Goal: Task Accomplishment & Management: Manage account settings

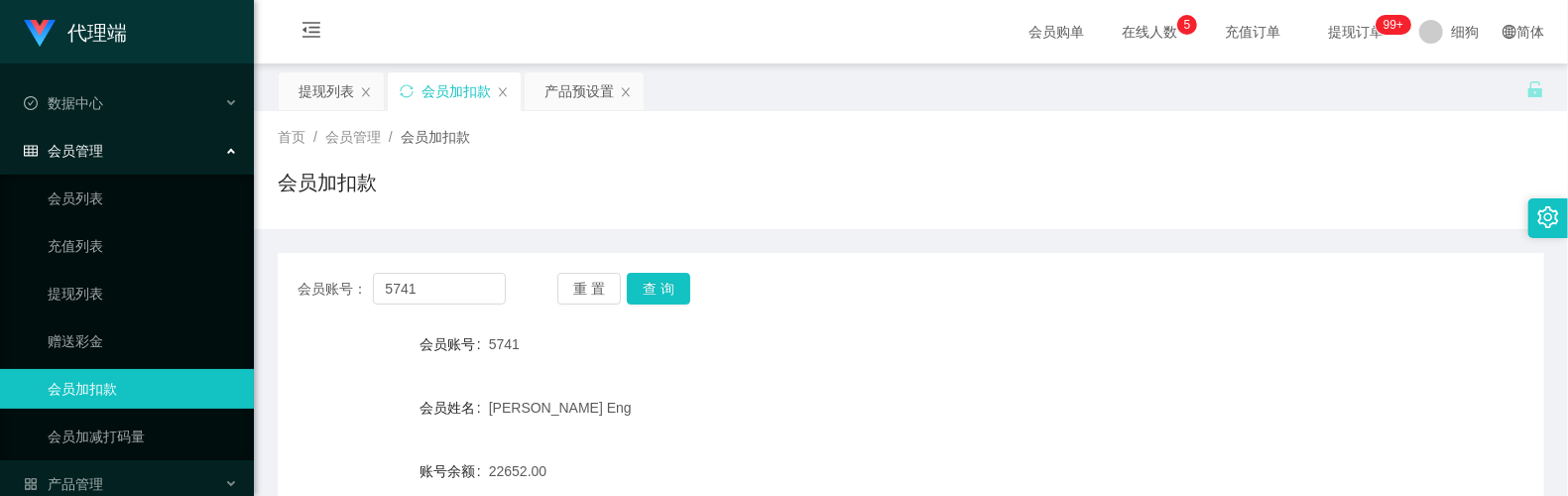
scroll to position [188, 0]
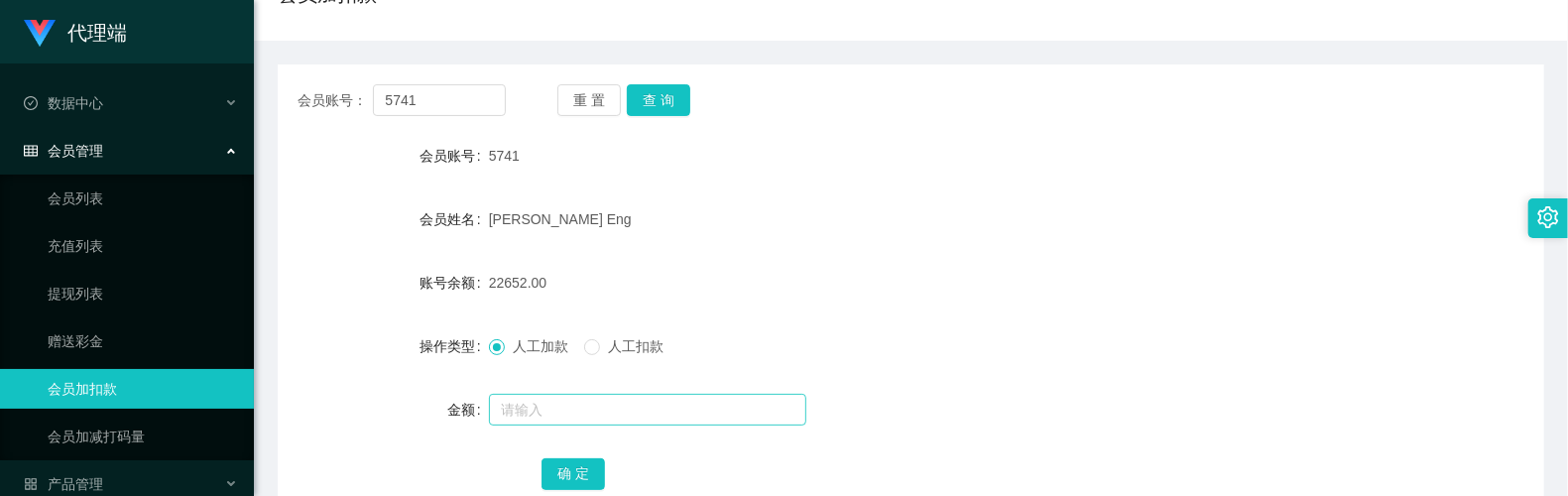
drag, startPoint x: 522, startPoint y: 390, endPoint x: 536, endPoint y: 400, distance: 17.2
click at [524, 392] on div at bounding box center [858, 409] width 739 height 40
click at [537, 400] on input "text" at bounding box center [647, 409] width 318 height 32
type input "16"
click at [550, 466] on button "确 定" at bounding box center [573, 474] width 64 height 32
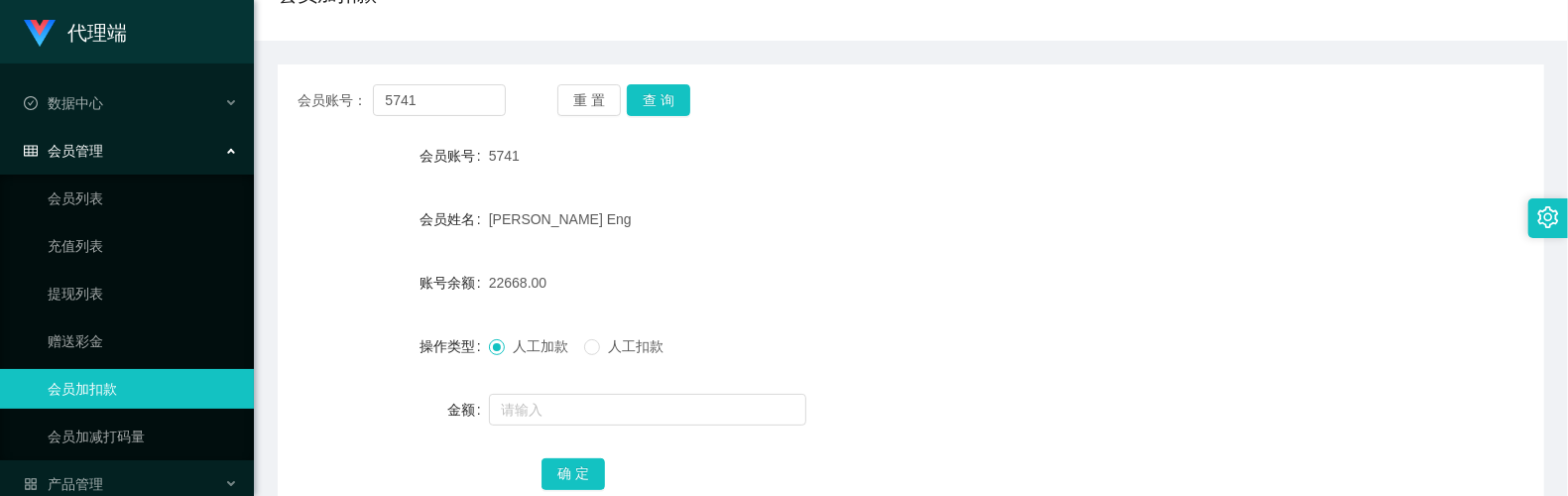
click at [554, 426] on div at bounding box center [858, 409] width 739 height 40
click at [571, 410] on input "text" at bounding box center [647, 409] width 318 height 32
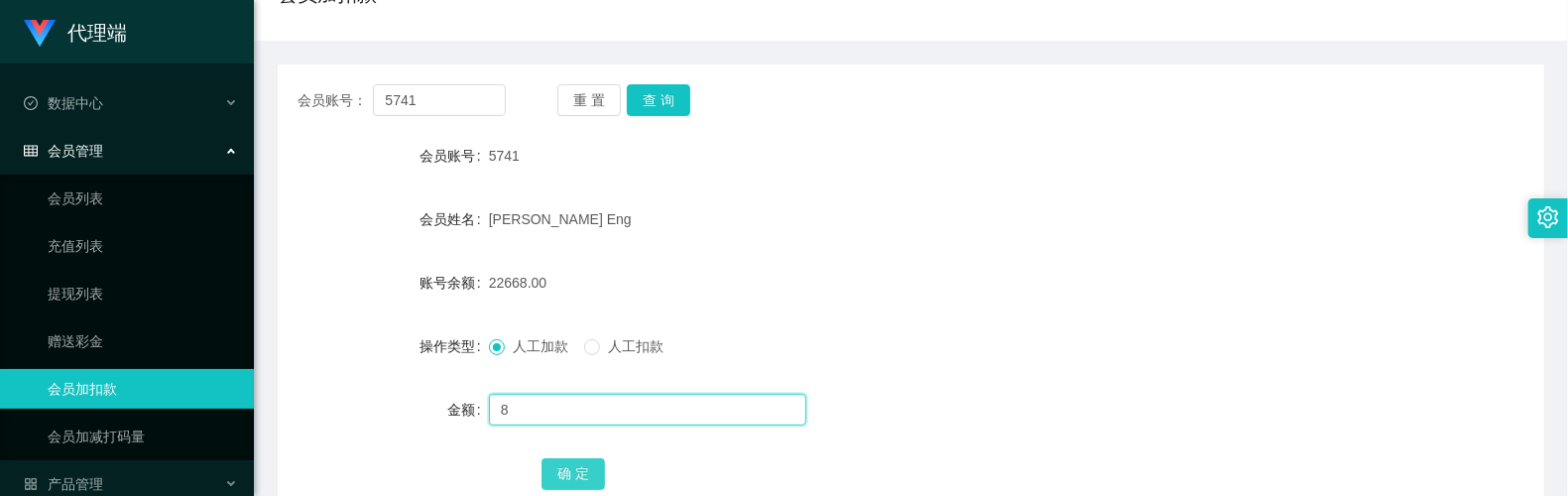
type input "8"
click at [561, 466] on button "确 定" at bounding box center [573, 474] width 64 height 32
drag, startPoint x: 556, startPoint y: 396, endPoint x: 546, endPoint y: 390, distance: 11.7
click at [556, 396] on input "text" at bounding box center [647, 409] width 318 height 32
type input "8"
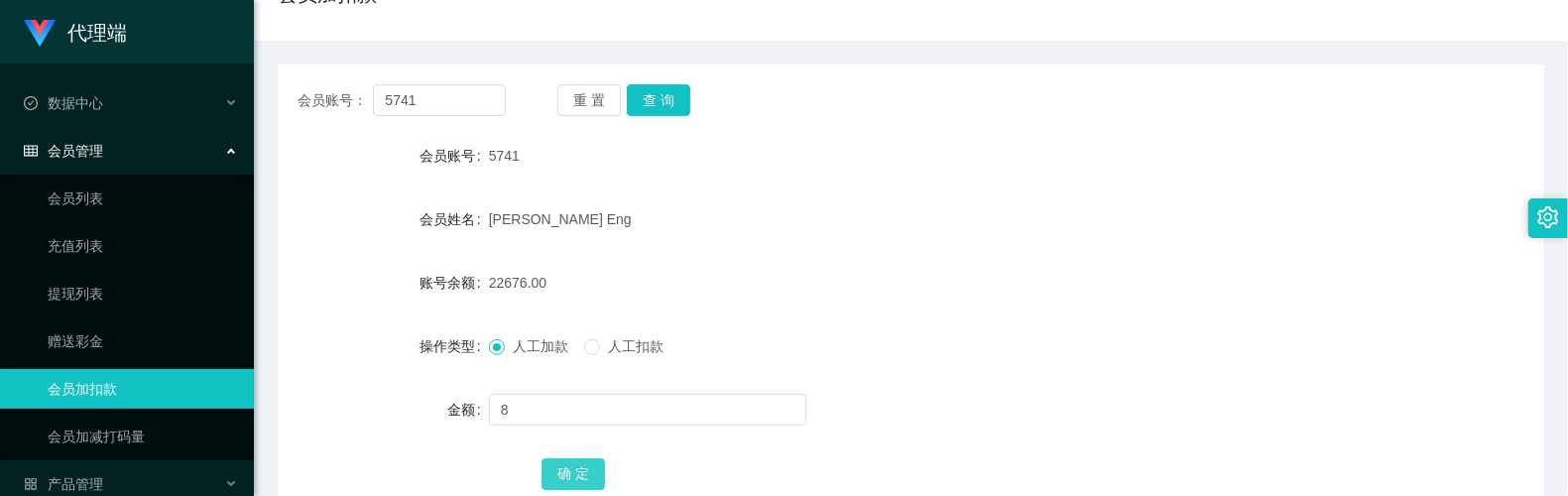
click at [565, 468] on button "确 定" at bounding box center [573, 474] width 64 height 32
click at [1084, 172] on div "5741" at bounding box center [858, 155] width 739 height 40
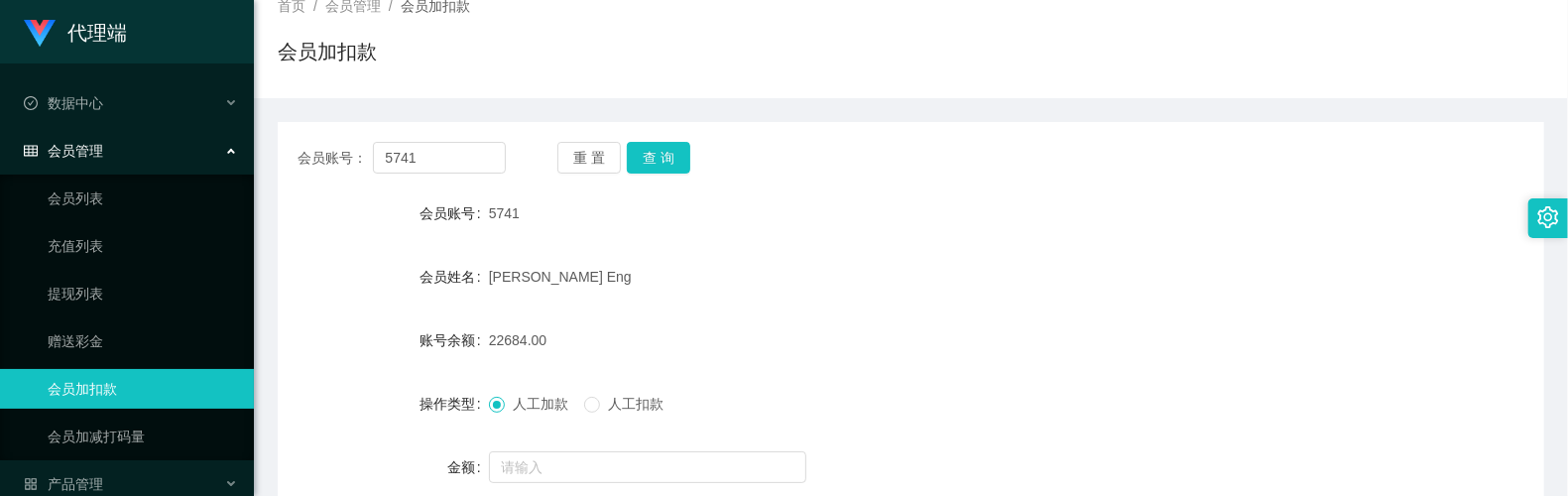
scroll to position [131, 0]
click at [533, 450] on input "text" at bounding box center [647, 466] width 318 height 32
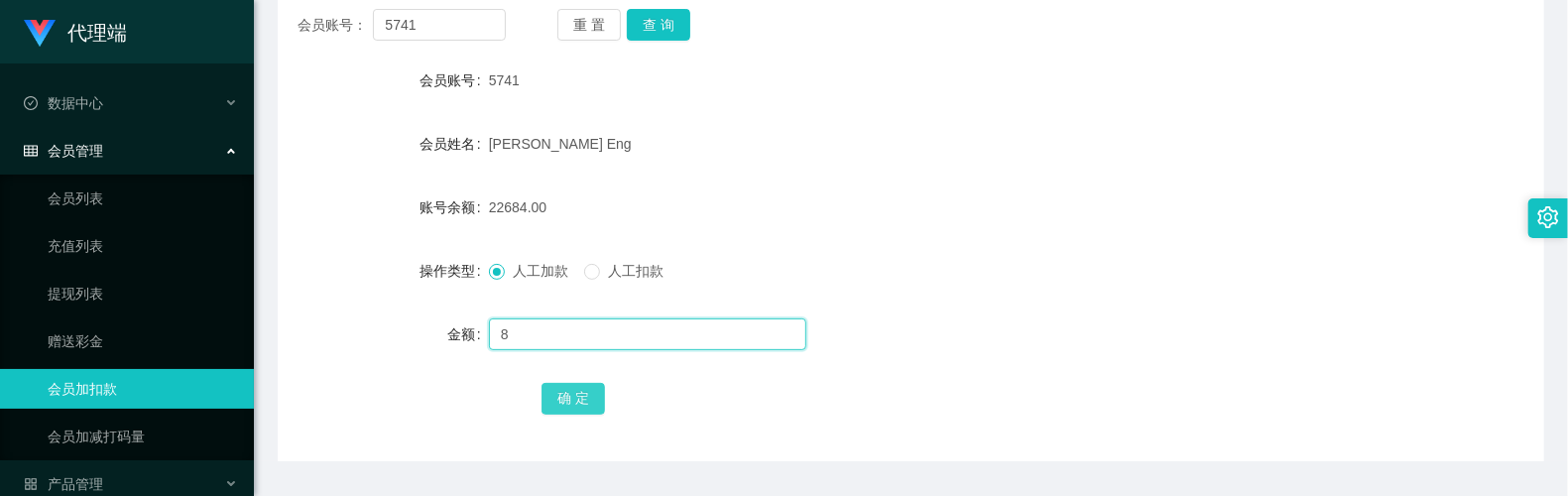
type input "8"
click at [581, 393] on button "确 定" at bounding box center [573, 398] width 64 height 32
drag, startPoint x: 538, startPoint y: 314, endPoint x: 544, endPoint y: 328, distance: 15.2
click at [538, 315] on div at bounding box center [858, 335] width 739 height 40
click at [544, 328] on input "text" at bounding box center [647, 335] width 318 height 32
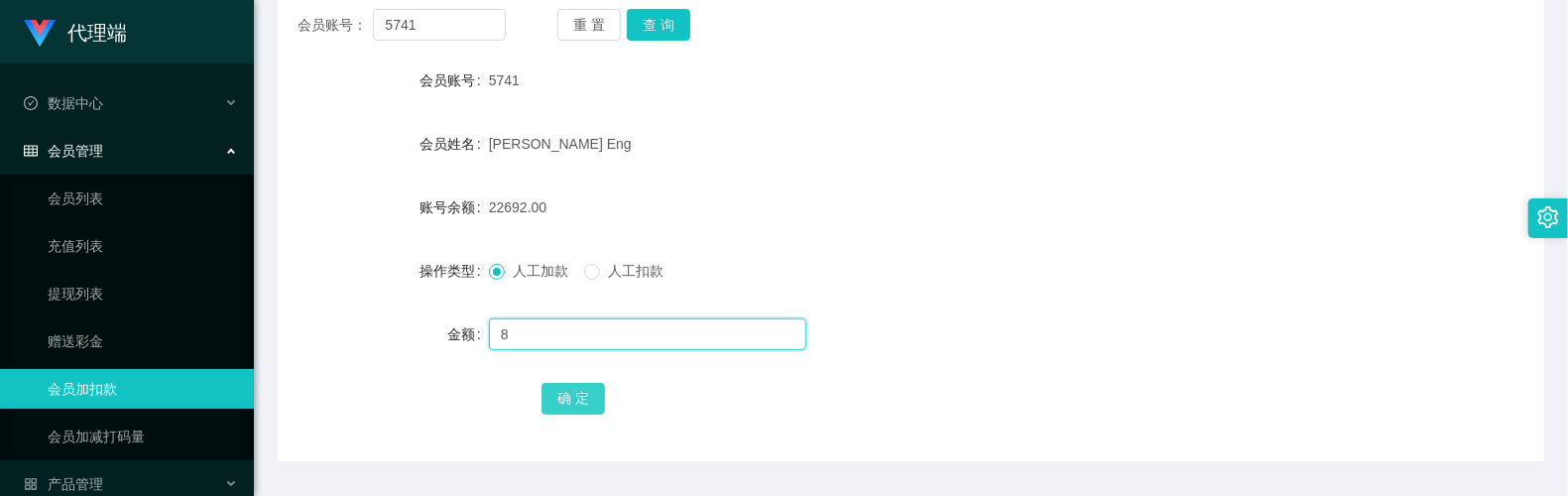
type input "8"
click at [576, 401] on button "确 定" at bounding box center [573, 398] width 64 height 32
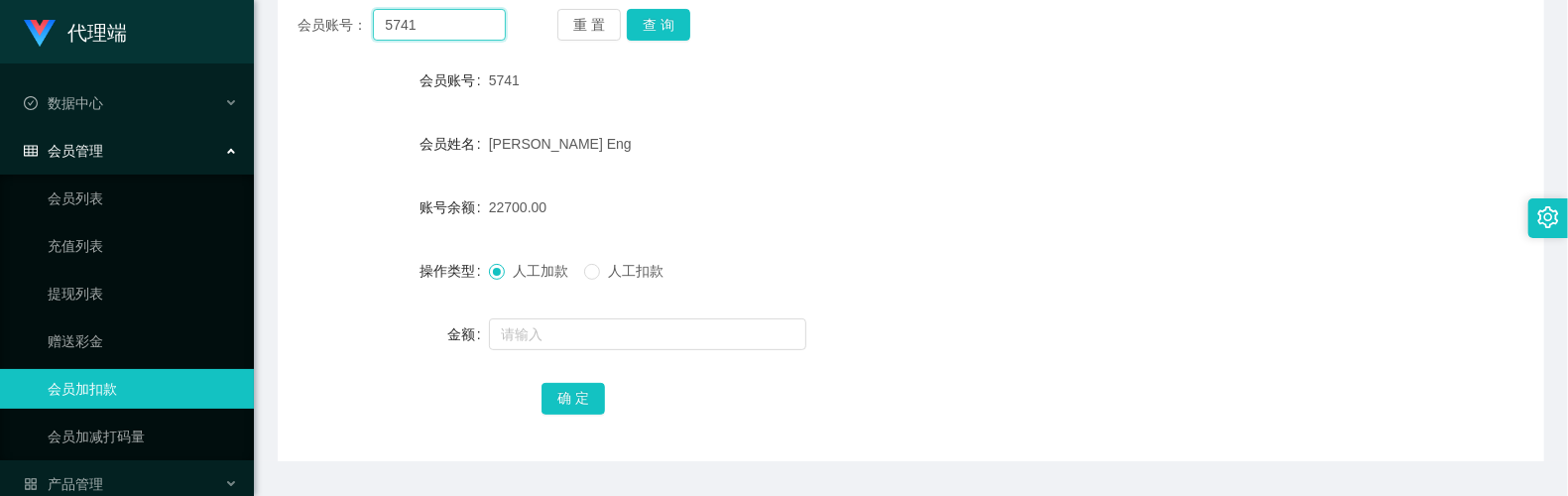
scroll to position [227, 0]
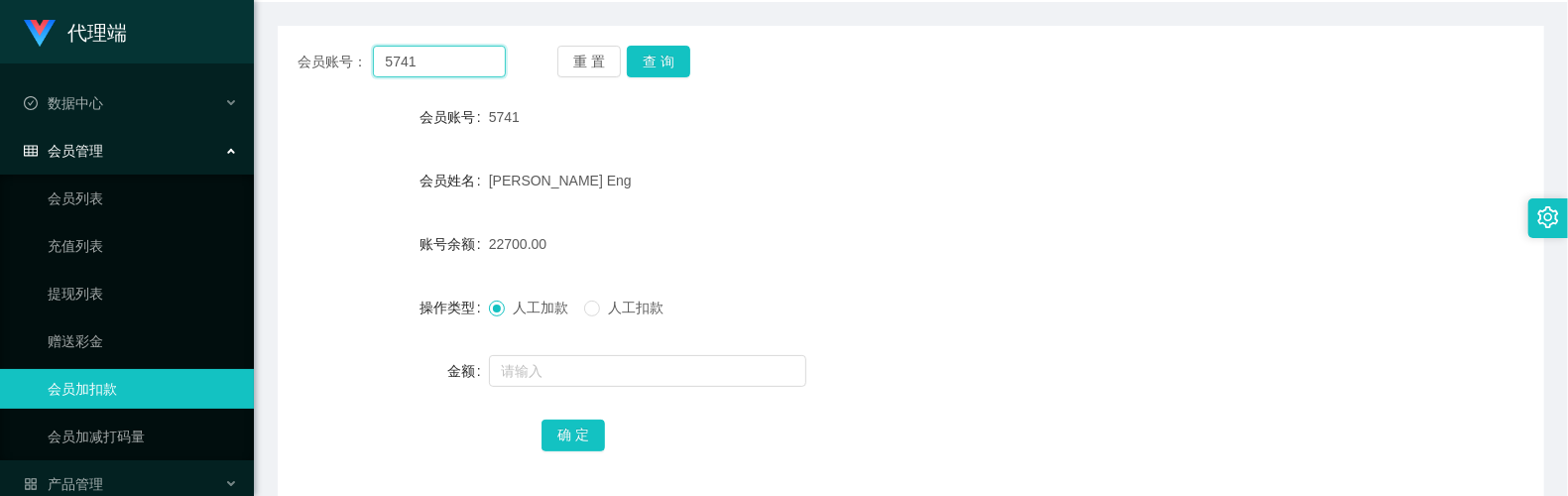
drag, startPoint x: 457, startPoint y: 26, endPoint x: 271, endPoint y: 21, distance: 186.1
click at [271, 21] on main "关闭左侧 关闭右侧 关闭其它 刷新页面 提现列表 会员加扣款 产品预设置 首页 / 会员管理 / 会员加扣款 / 会员加扣款 会员账号： 5741 重 置 查…" at bounding box center [911, 167] width 1314 height 661
paste input "yangyang123456789"
click at [650, 53] on button "查 询" at bounding box center [659, 62] width 64 height 32
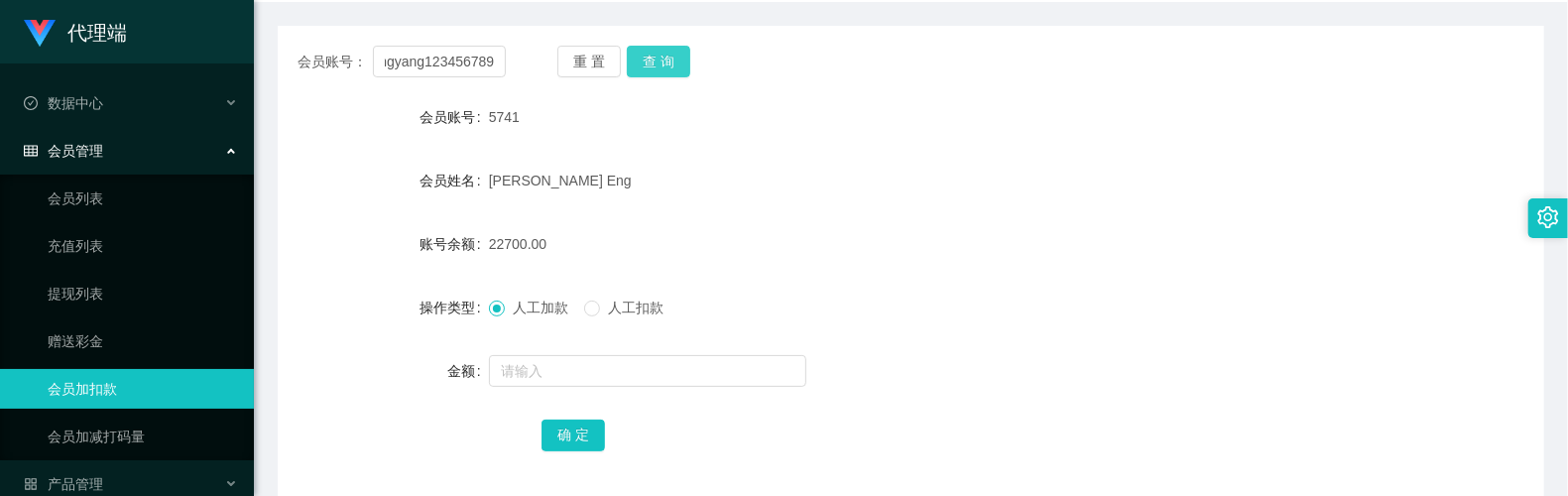
scroll to position [0, 0]
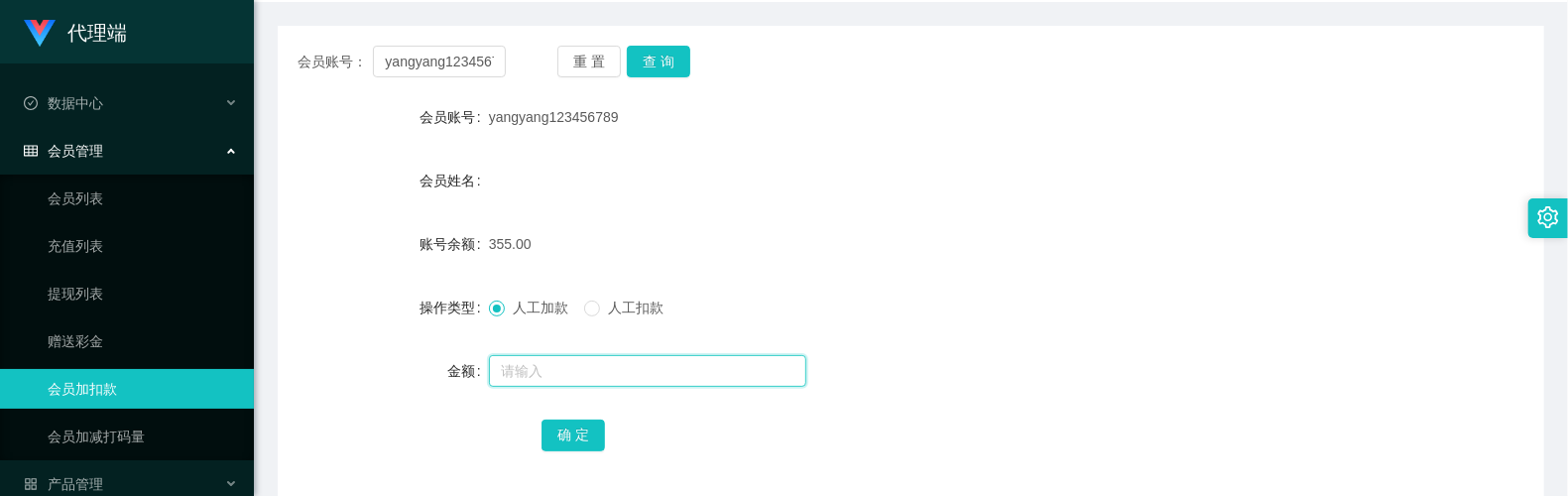
click at [609, 375] on input "text" at bounding box center [647, 372] width 318 height 32
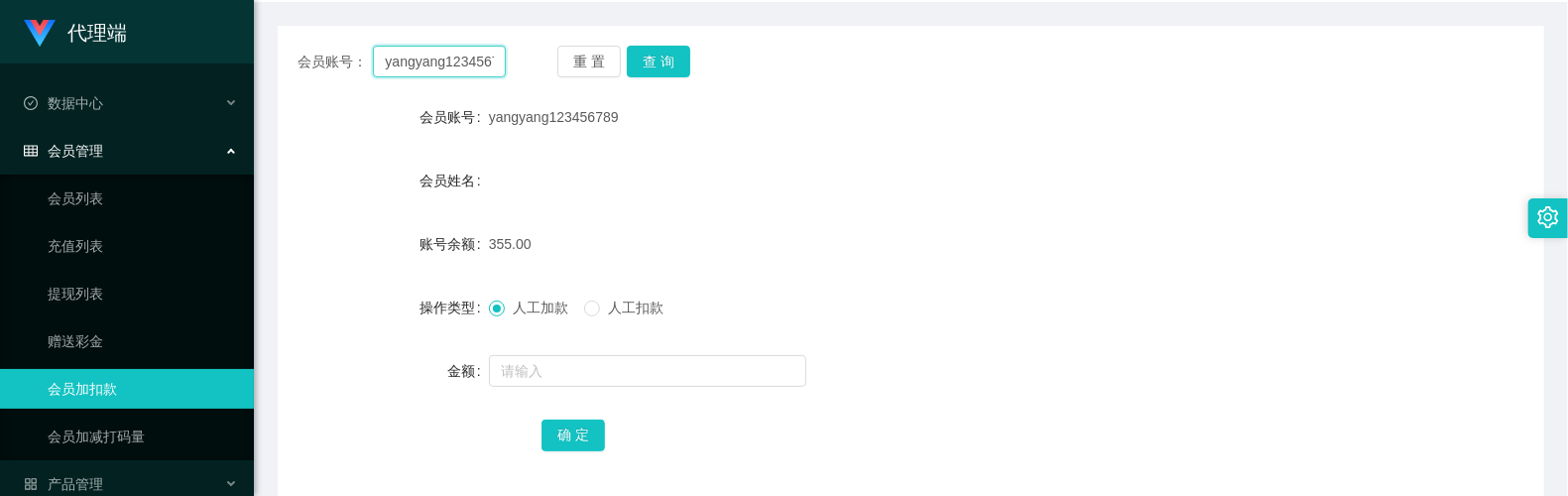
click at [476, 76] on input "yangyang123456789" at bounding box center [439, 62] width 131 height 32
type input "5741"
click at [658, 42] on div "会员账号： 5741 重 置 查 询 会员账号 yangyang123456789 会员姓名 账号余额 355.00 操作类型 人工加款 人工扣款 金额 确 定" at bounding box center [911, 262] width 1266 height 472
click at [678, 77] on button "查 询" at bounding box center [659, 62] width 64 height 32
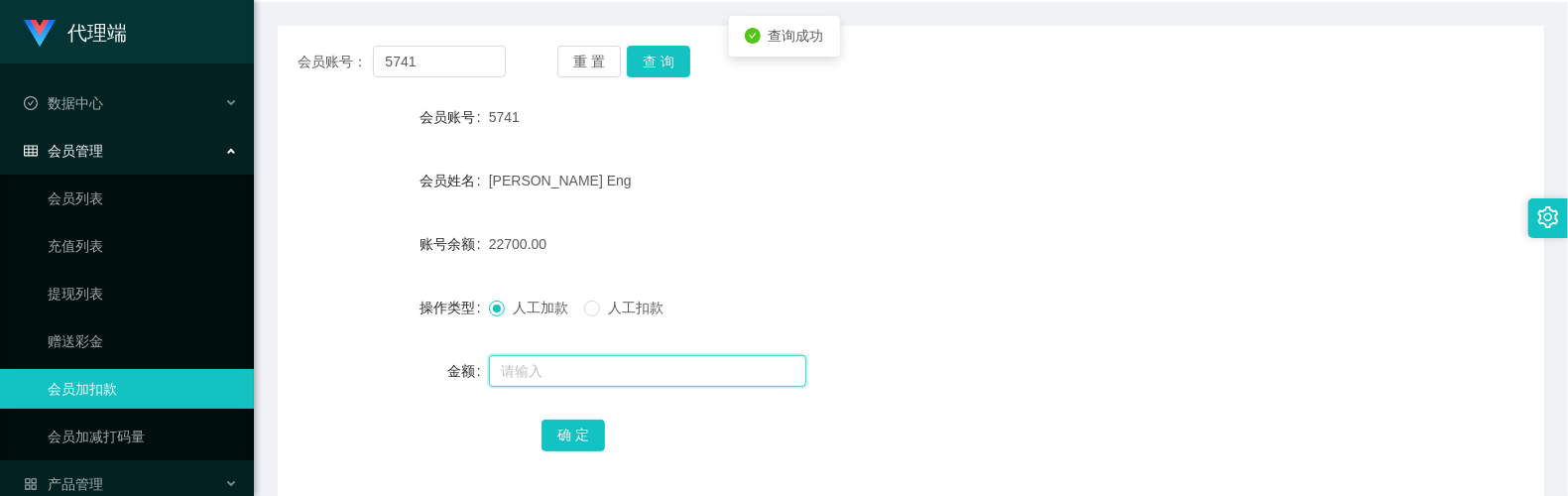
click at [607, 378] on input "text" at bounding box center [647, 372] width 318 height 32
type input "8"
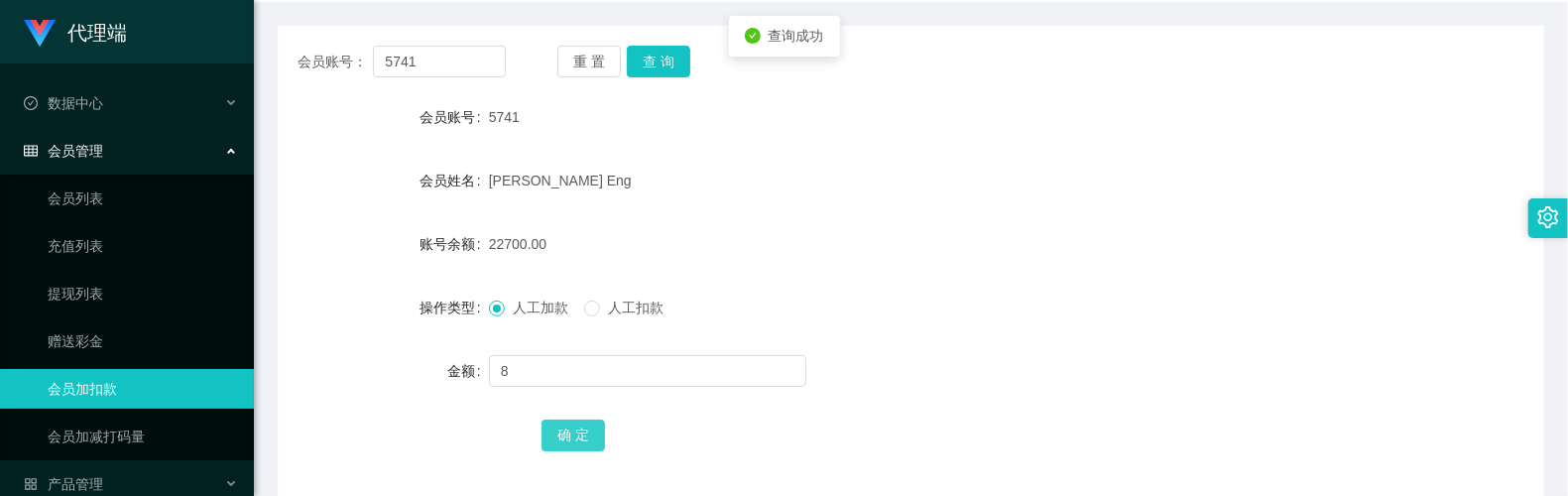
click at [573, 437] on button "确 定" at bounding box center [573, 435] width 64 height 32
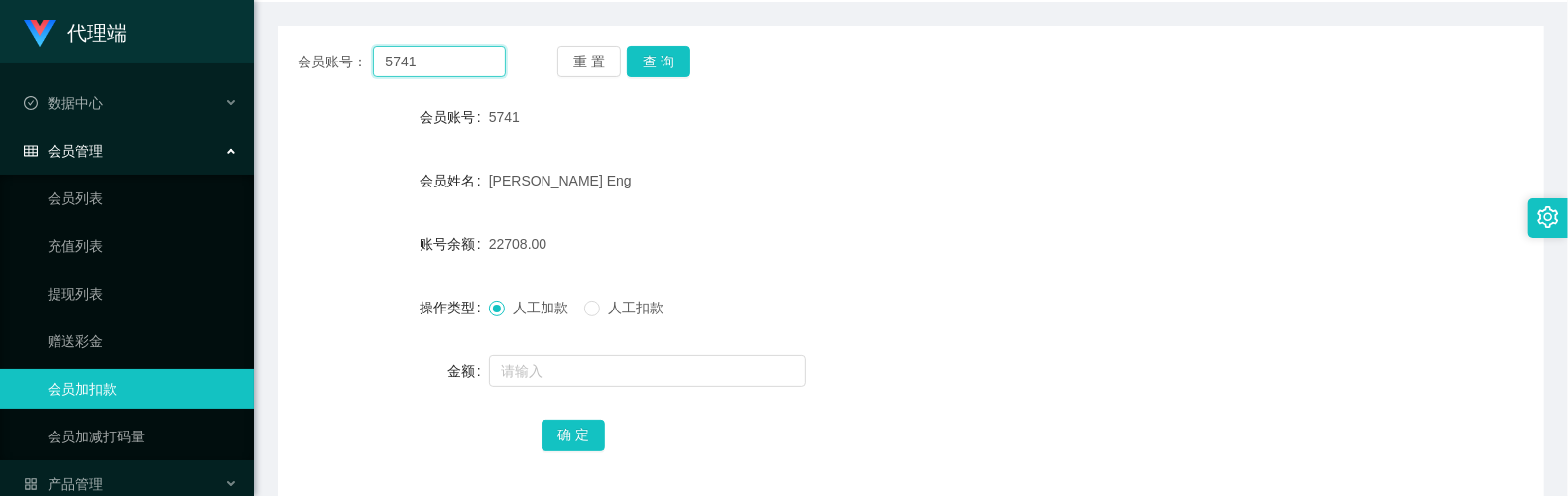
drag, startPoint x: 464, startPoint y: 61, endPoint x: 315, endPoint y: 60, distance: 149.0
click at [315, 60] on div "会员账号： 5741" at bounding box center [401, 62] width 208 height 32
paste input "yangyang123456789"
type input "yangyang123456789"
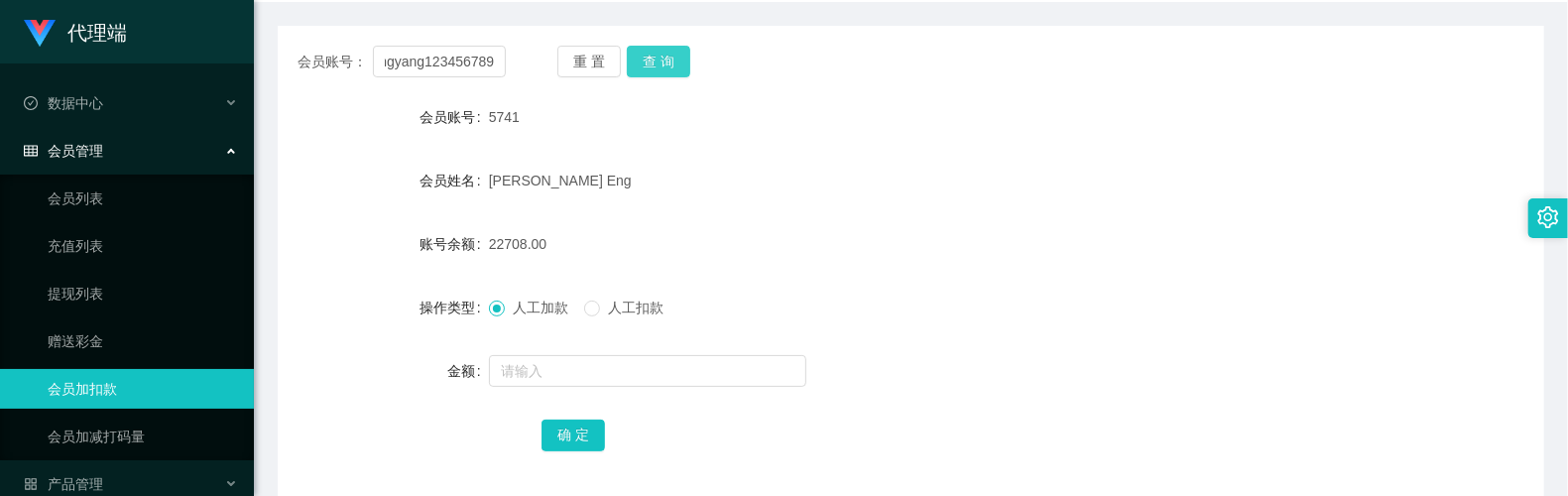
click at [670, 58] on button "查 询" at bounding box center [659, 62] width 64 height 32
